Goal: Task Accomplishment & Management: Manage account settings

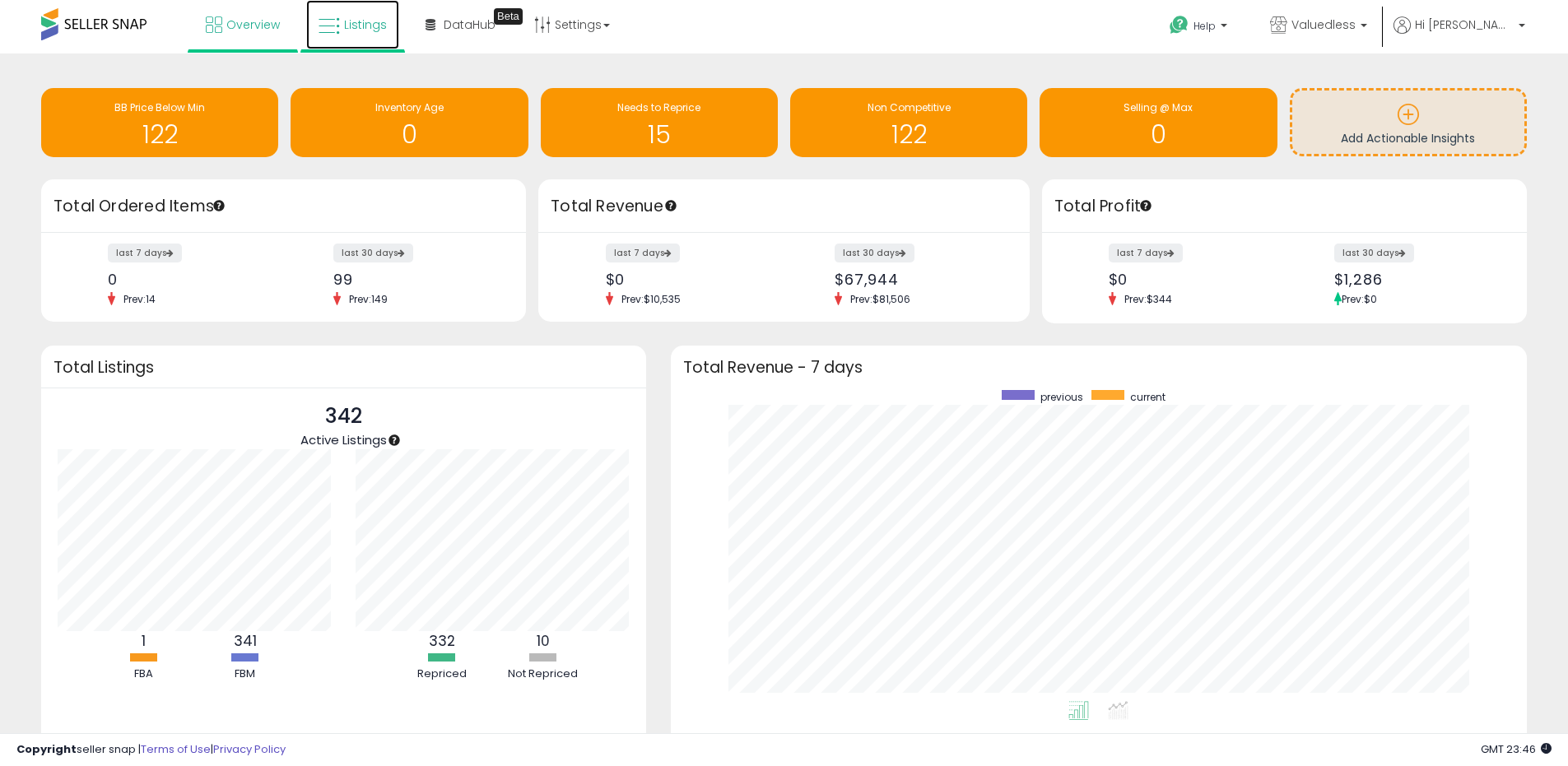
click at [352, 26] on span "Listings" at bounding box center [366, 25] width 43 height 17
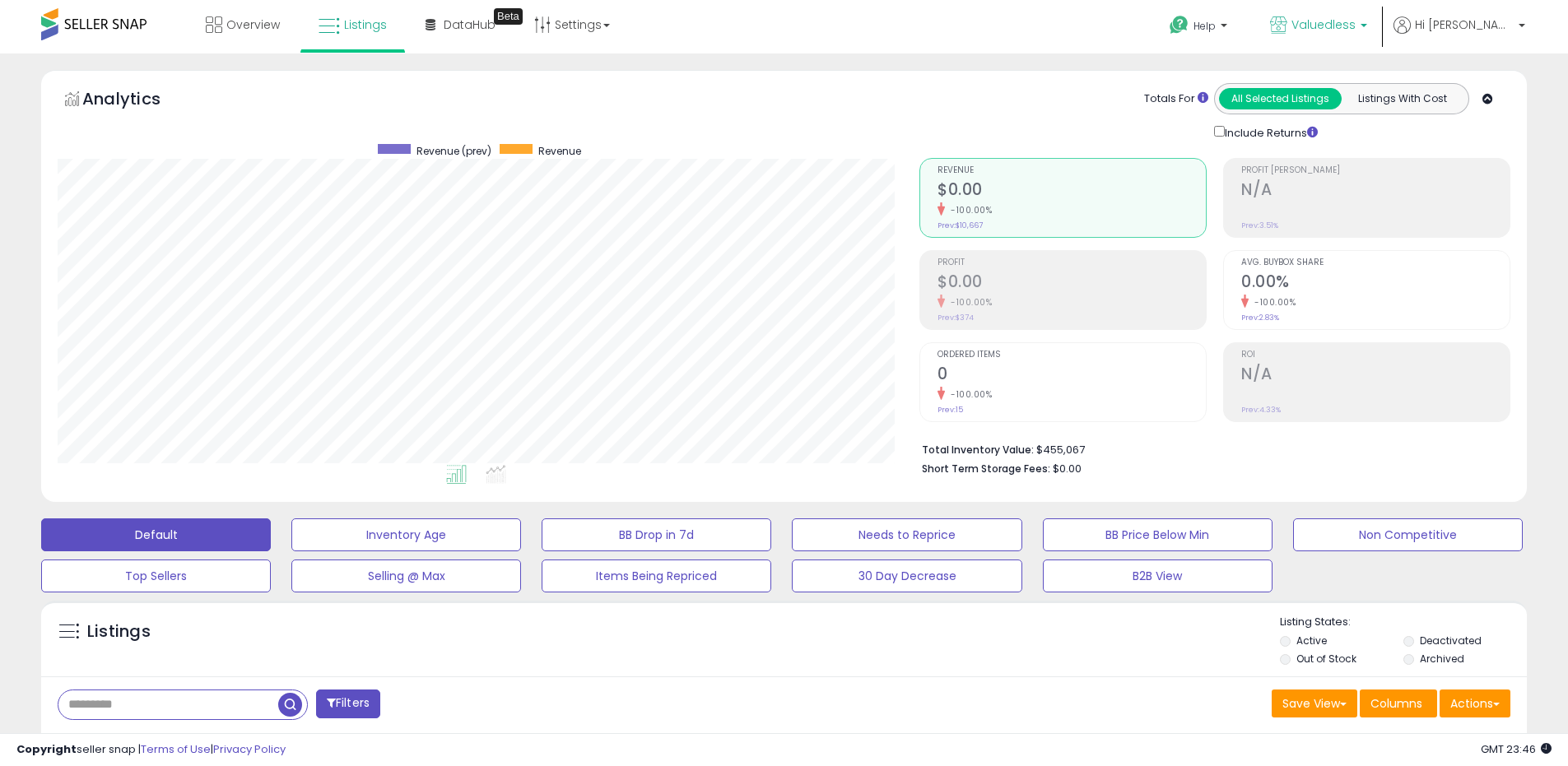
click at [1367, 28] on b at bounding box center [1363, 30] width 7 height 12
click at [1409, 200] on h2 "N/A" at bounding box center [1376, 191] width 269 height 22
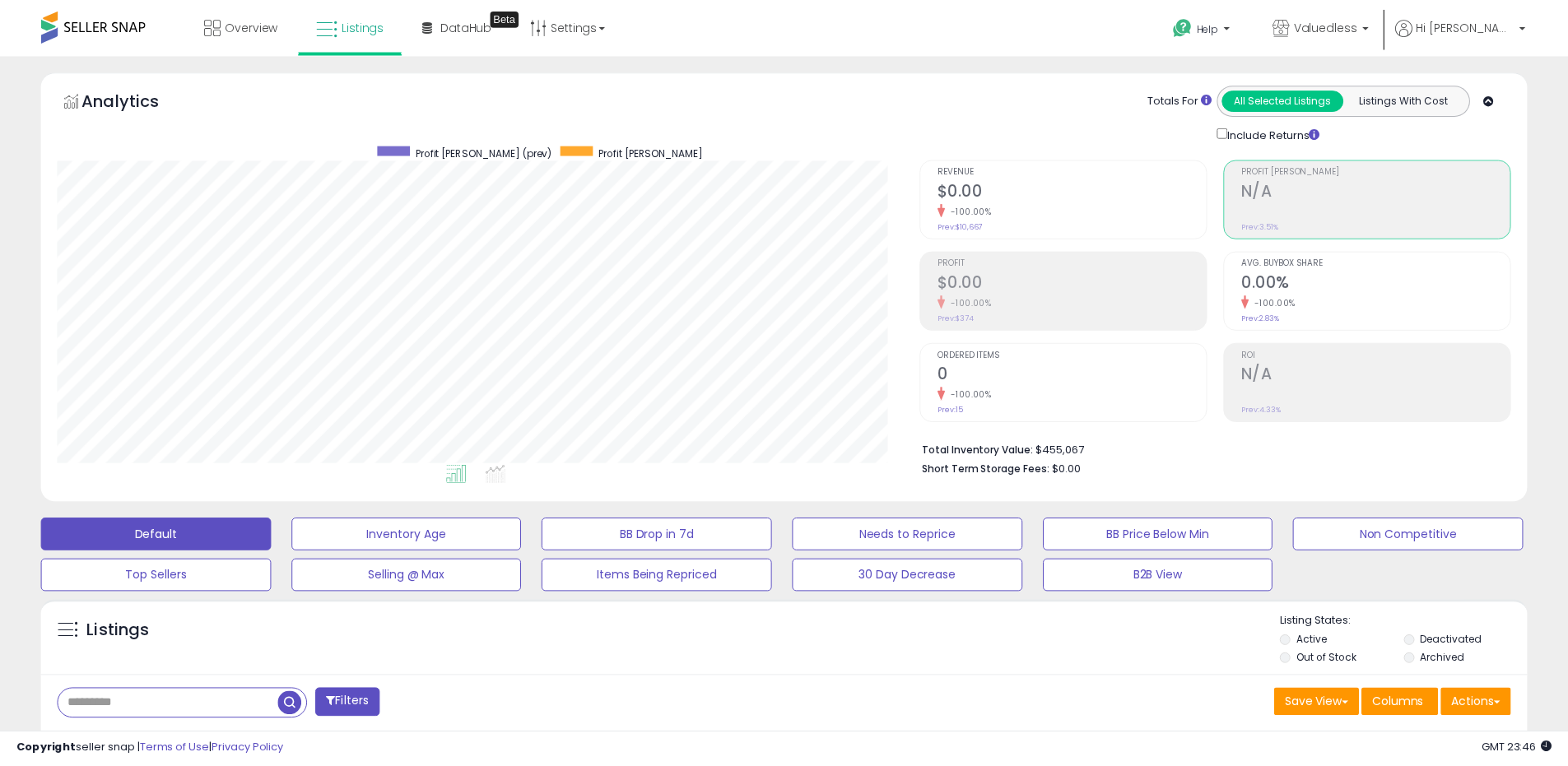
scroll to position [822396, 822057]
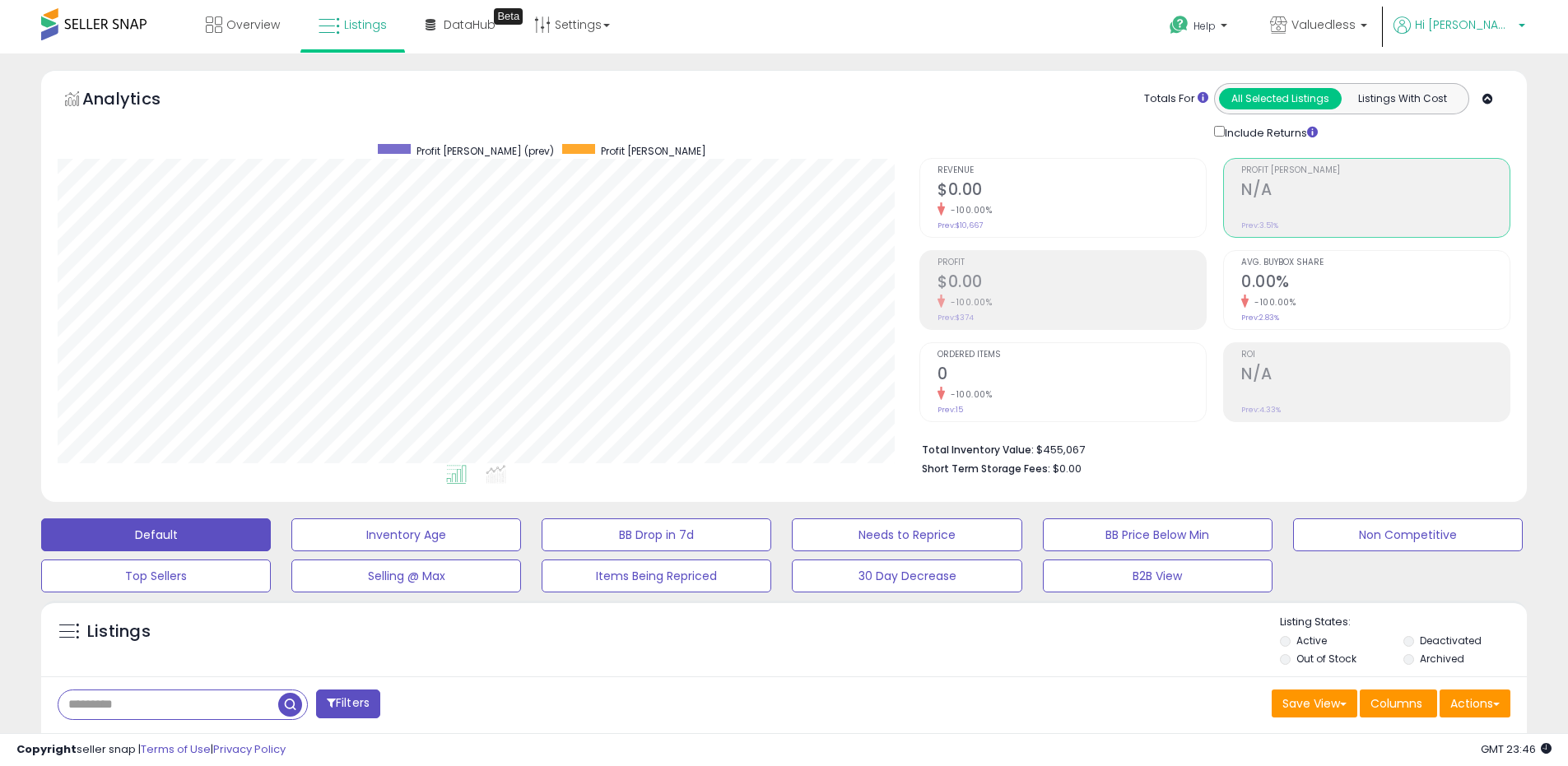
click at [1523, 29] on b at bounding box center [1522, 30] width 7 height 12
click at [1506, 94] on link "Account" at bounding box center [1488, 87] width 44 height 16
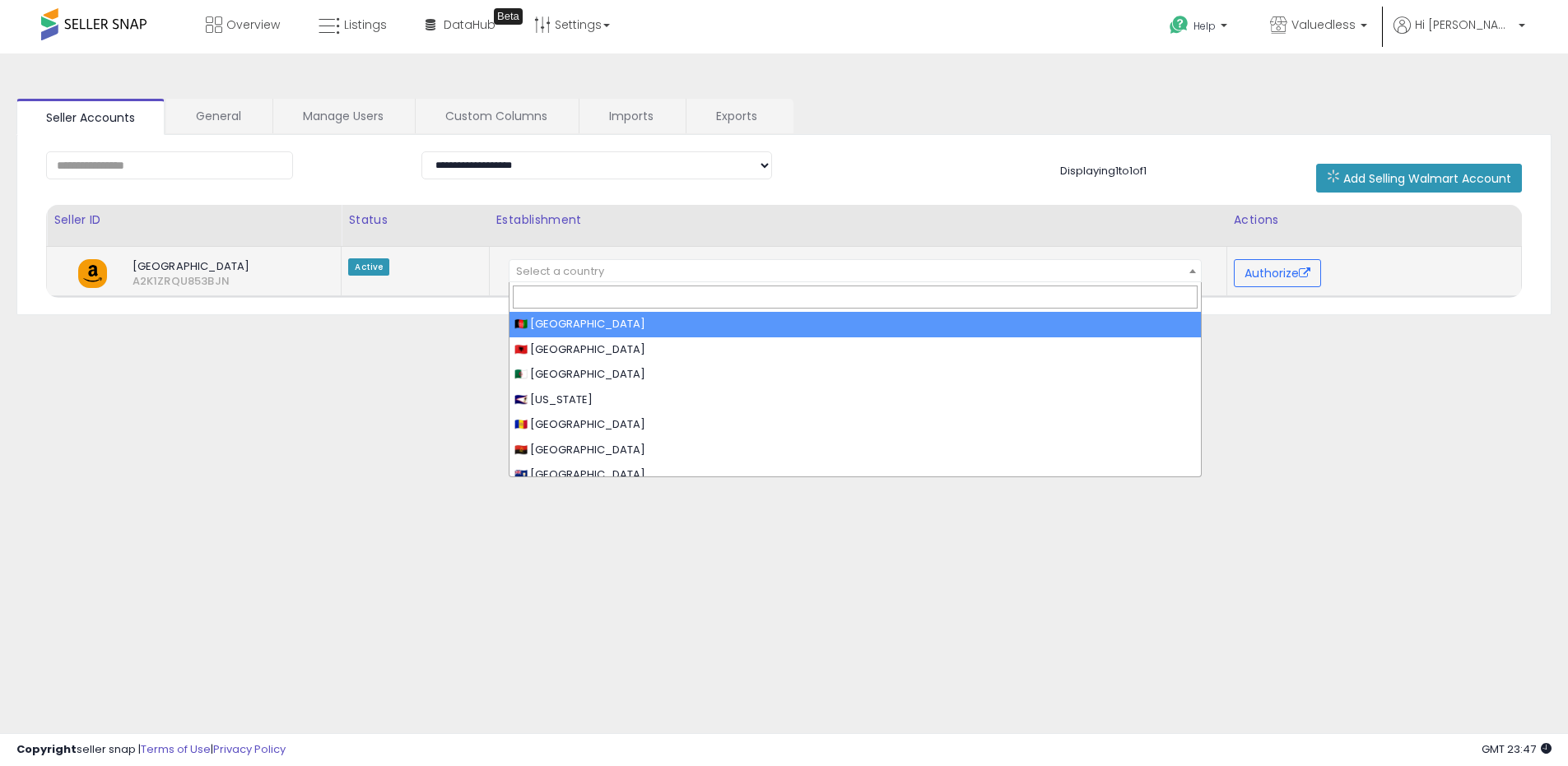
click at [1192, 277] on span at bounding box center [1192, 271] width 17 height 22
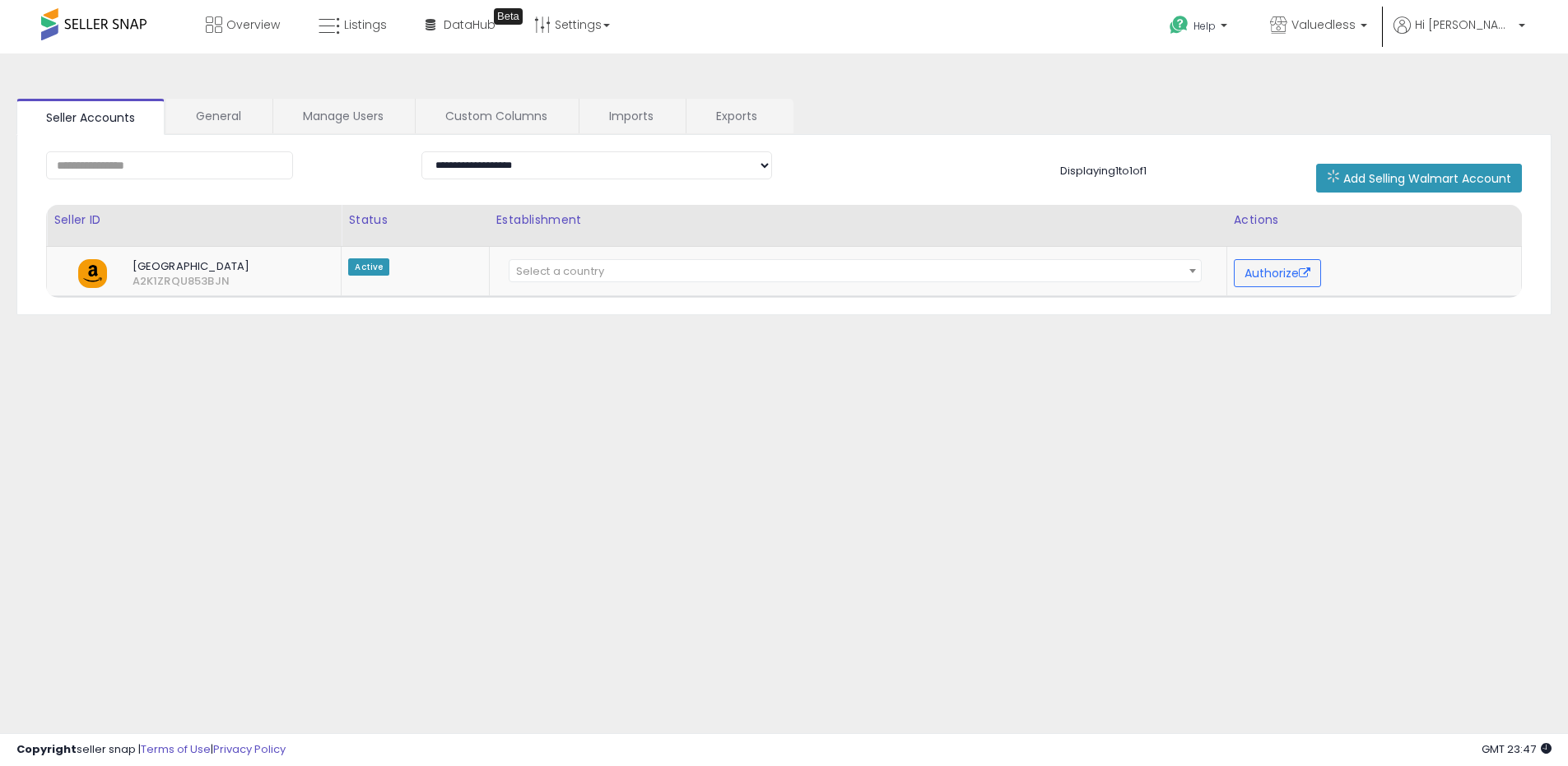
click at [1325, 366] on div "**********" at bounding box center [784, 411] width 1551 height 683
